Goal: Transaction & Acquisition: Purchase product/service

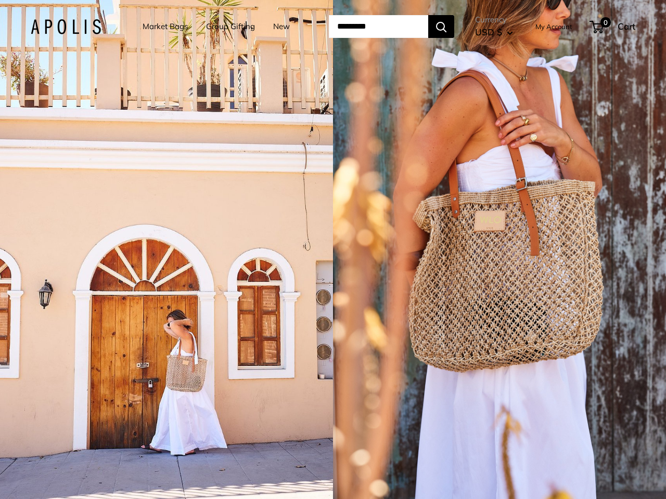
click at [333, 27] on input "Search..." at bounding box center [378, 26] width 99 height 23
click at [392, 27] on input "Search..." at bounding box center [378, 26] width 99 height 23
click at [166, 250] on div "1 / 5" at bounding box center [166, 249] width 333 height 499
click at [499, 250] on div "1 / 5" at bounding box center [499, 249] width 333 height 499
